Goal: Task Accomplishment & Management: Manage account settings

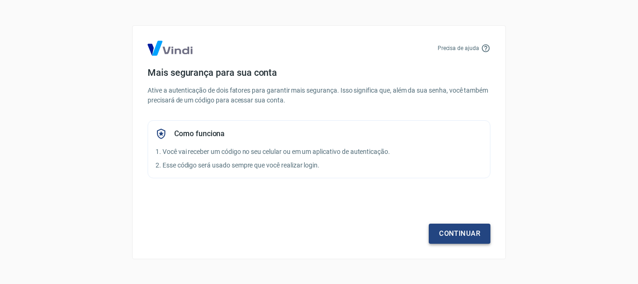
click at [446, 232] on link "Continuar" at bounding box center [460, 233] width 62 height 20
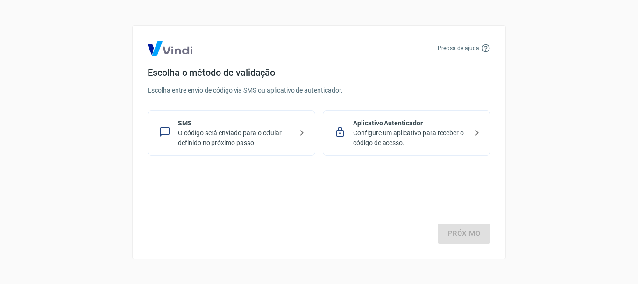
click at [282, 138] on p "O código será enviado para o celular definido no próximo passo." at bounding box center [235, 138] width 114 height 20
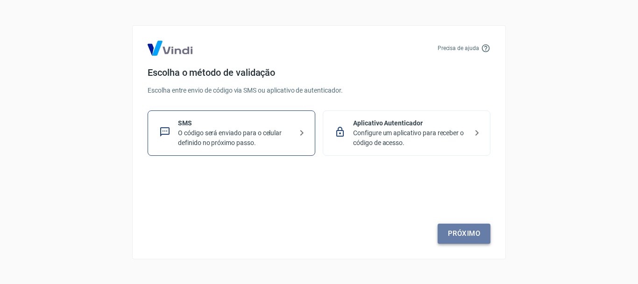
click at [466, 233] on link "Próximo" at bounding box center [464, 233] width 53 height 20
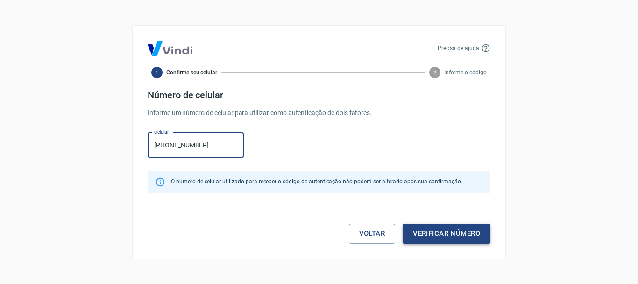
type input "[PHONE_NUMBER]"
click at [459, 241] on button "Verificar número" at bounding box center [447, 233] width 88 height 20
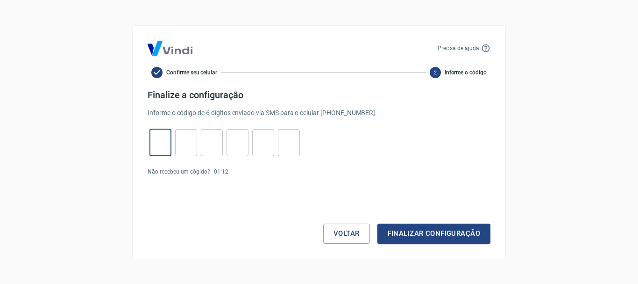
click at [159, 132] on input "tel" at bounding box center [160, 142] width 22 height 20
type input "3"
type input "6"
type input "7"
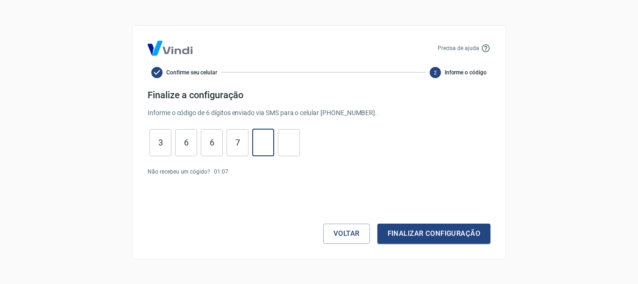
type input "5"
type input "8"
click at [450, 235] on button "Finalizar configuração" at bounding box center [433, 233] width 113 height 20
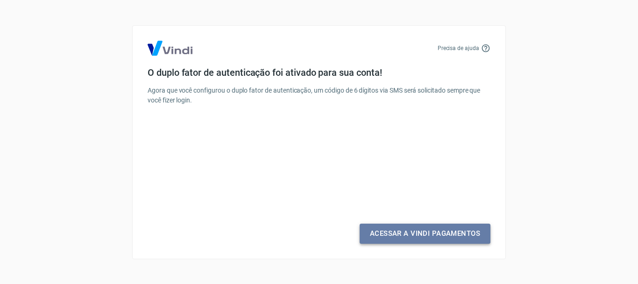
click at [421, 234] on link "Acessar a Vindi Pagamentos" at bounding box center [425, 233] width 131 height 20
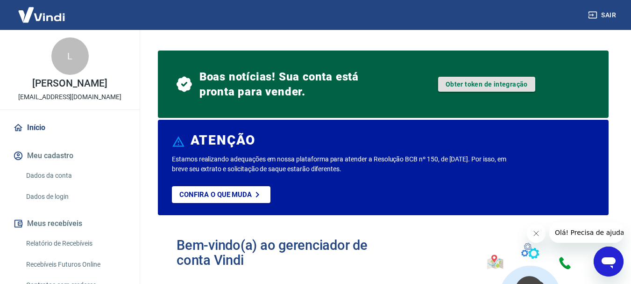
click at [486, 85] on link "Obter token de integração" at bounding box center [486, 84] width 97 height 15
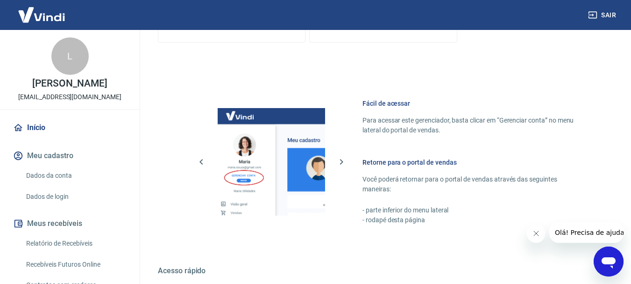
scroll to position [561, 0]
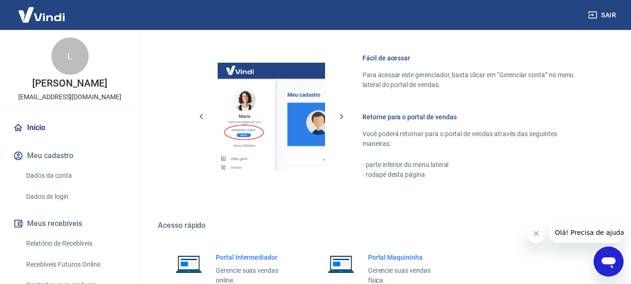
drag, startPoint x: 604, startPoint y: 14, endPoint x: 468, endPoint y: 3, distance: 135.8
click at [604, 14] on button "Sair" at bounding box center [603, 15] width 34 height 17
